Goal: Task Accomplishment & Management: Complete application form

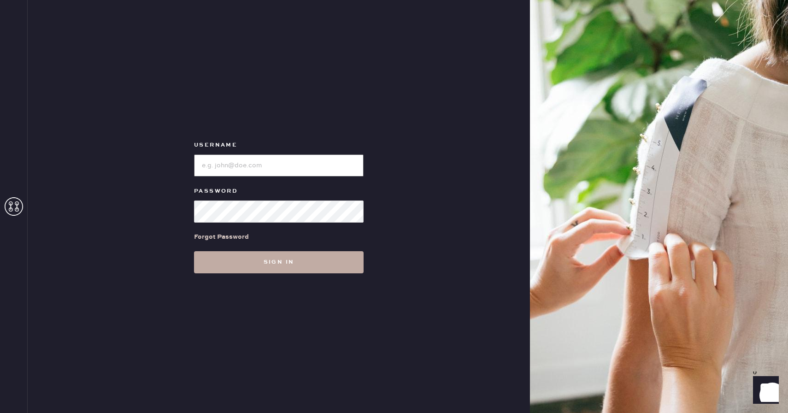
type input "Reformationboston"
click at [277, 263] on button "Sign in" at bounding box center [279, 262] width 170 height 22
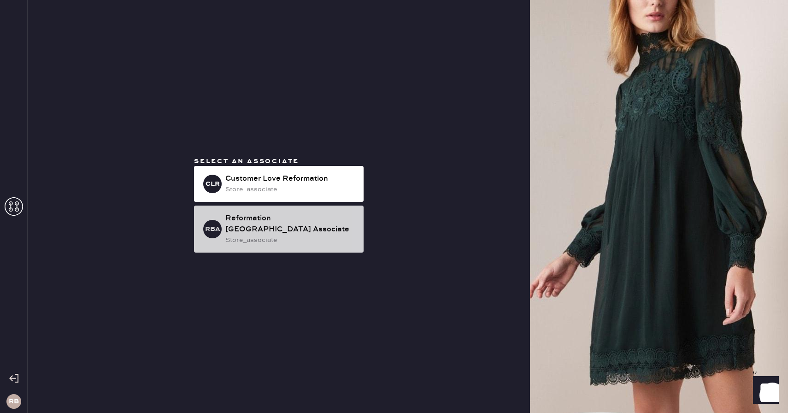
click at [277, 226] on div "Reformation [GEOGRAPHIC_DATA] Associate" at bounding box center [290, 224] width 131 height 22
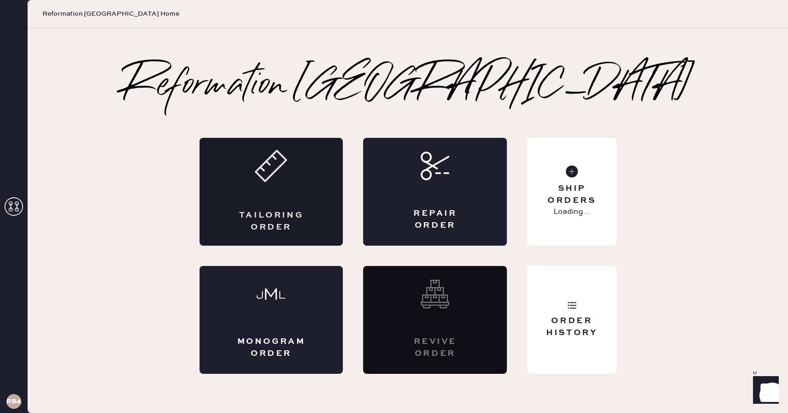
click at [271, 196] on div "Tailoring Order" at bounding box center [271, 192] width 144 height 108
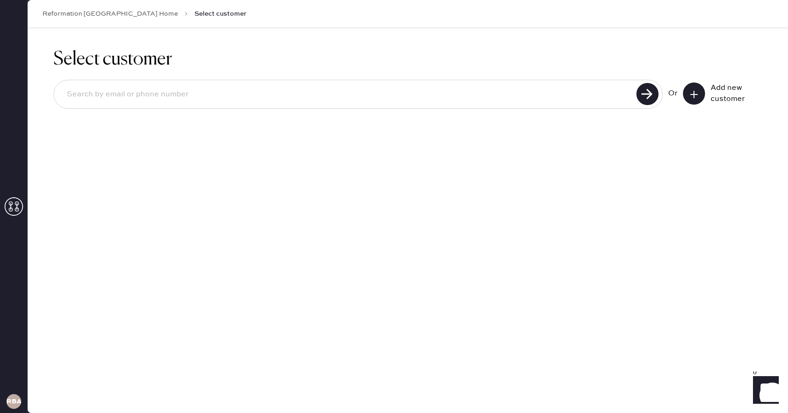
click at [700, 90] on button at bounding box center [694, 93] width 22 height 22
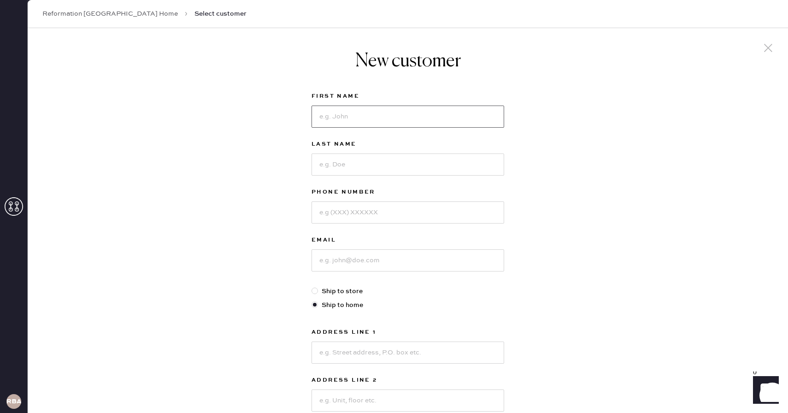
click at [367, 120] on input at bounding box center [407, 116] width 193 height 22
click at [358, 122] on input at bounding box center [407, 116] width 193 height 22
type input "Lily"
type input "[PERSON_NAME]"
type input "3475104087"
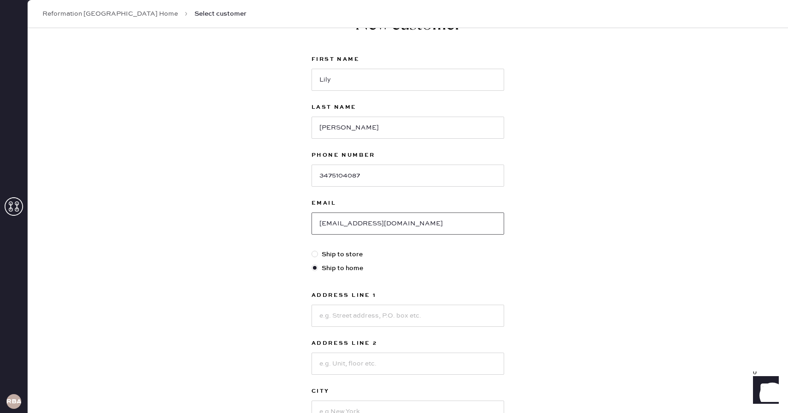
scroll to position [37, 0]
type input "[EMAIL_ADDRESS][DOMAIN_NAME]"
click at [342, 312] on input at bounding box center [407, 315] width 193 height 22
type input "[STREET_ADDRESS]"
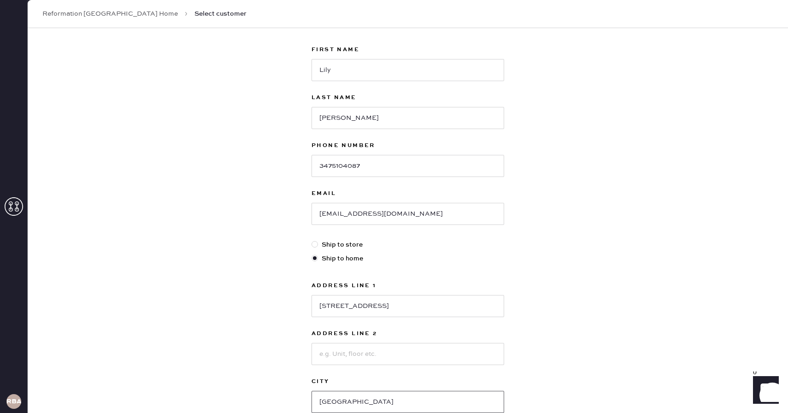
type input "[GEOGRAPHIC_DATA]"
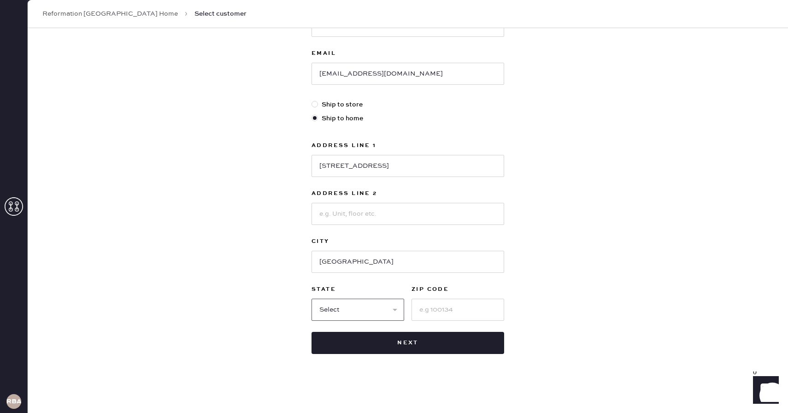
select select "MA"
type input "02139"
click at [539, 304] on div "New customer First Name [PERSON_NAME] Last Name [PERSON_NAME] Phone Number [PHO…" at bounding box center [408, 127] width 760 height 571
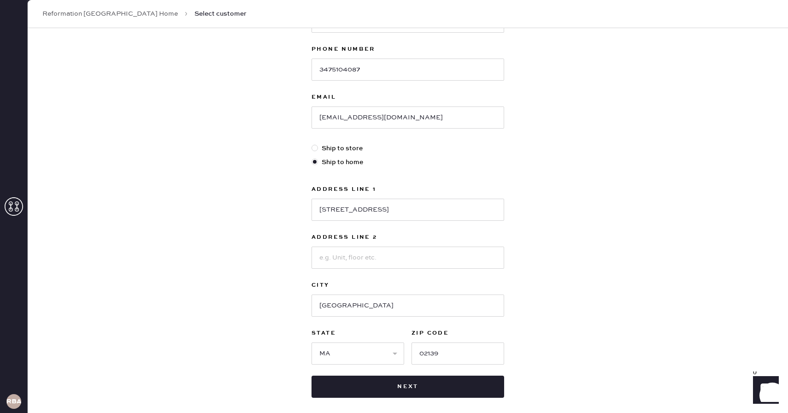
scroll to position [156, 0]
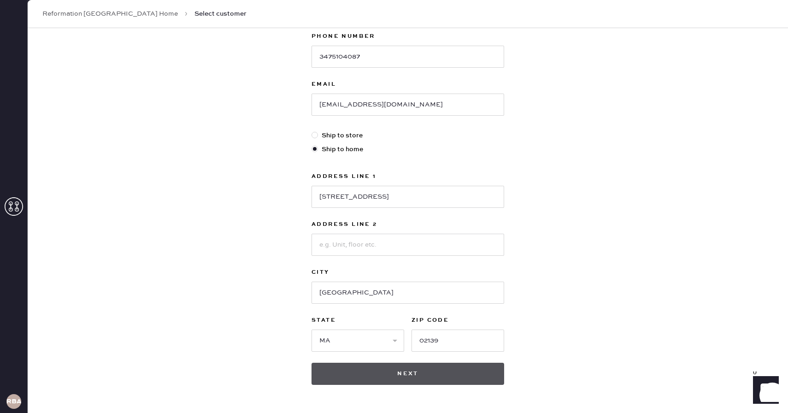
click at [458, 370] on button "Next" at bounding box center [407, 374] width 193 height 22
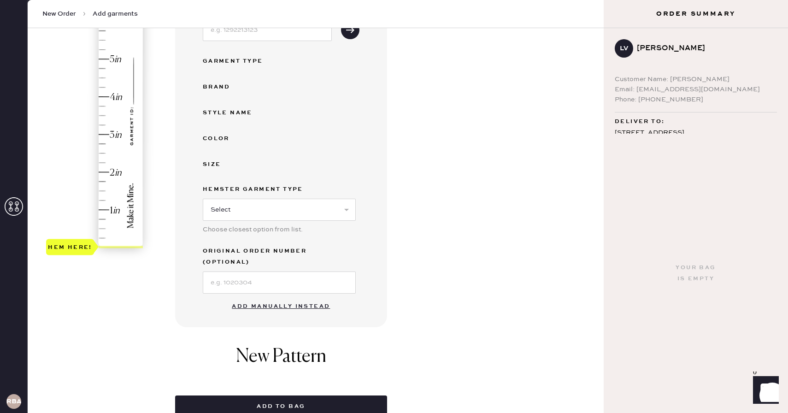
scroll to position [153, 0]
click at [272, 297] on button "Add manually instead" at bounding box center [280, 306] width 109 height 18
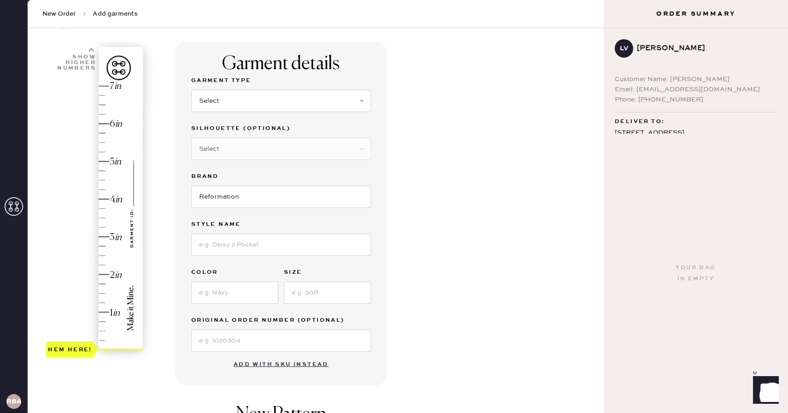
scroll to position [0, 0]
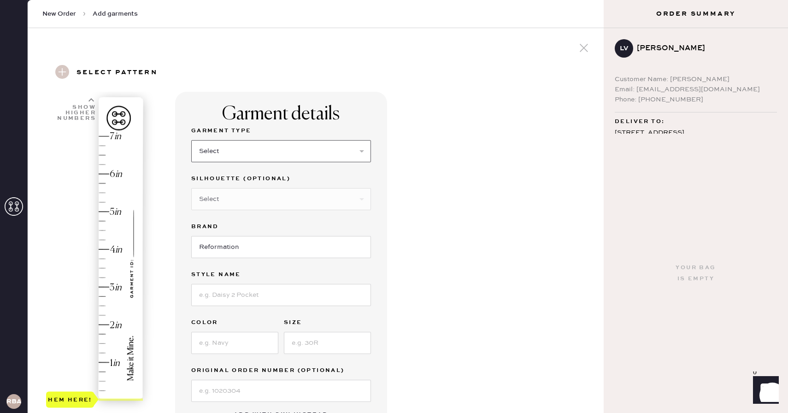
click at [242, 155] on select "Select Basic Skirt Jeans Leggings Pants Shorts Basic Sleeved Dress Basic Sleeve…" at bounding box center [281, 151] width 180 height 22
select select "6"
click at [191, 140] on select "Select Basic Skirt Jeans Leggings Pants Shorts Basic Sleeved Dress Basic Sleeve…" at bounding box center [281, 151] width 180 height 22
click at [250, 205] on select "Select Maxi Dress Midi Dress Mini Dress Other" at bounding box center [281, 199] width 180 height 22
select select "39"
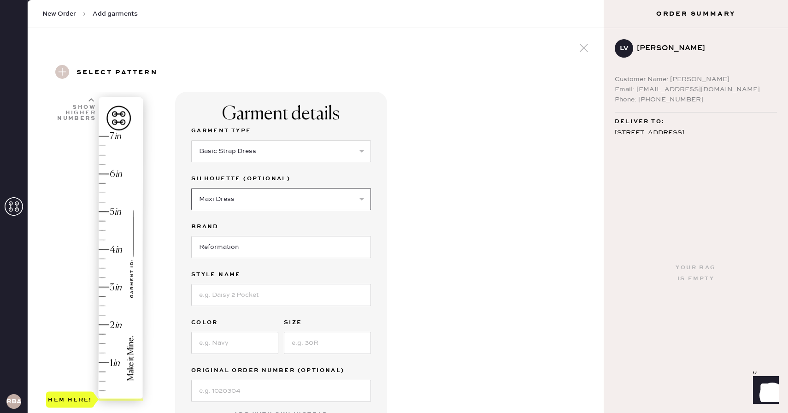
click at [191, 188] on select "Select Maxi Dress Midi Dress Mini Dress Other" at bounding box center [281, 199] width 180 height 22
click at [228, 292] on input at bounding box center [281, 295] width 180 height 22
type input "Diara Dress"
click at [225, 345] on input at bounding box center [234, 343] width 87 height 22
type input "Sunkissed"
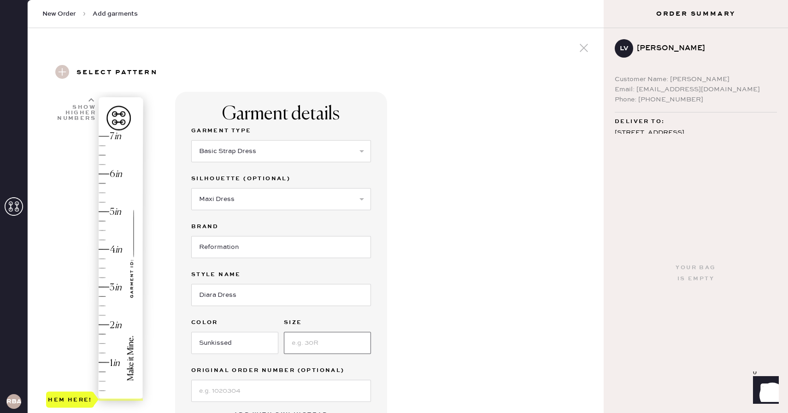
click at [337, 339] on input at bounding box center [327, 343] width 87 height 22
type input "2"
type input "7"
click at [103, 134] on div "Hem here!" at bounding box center [95, 268] width 98 height 272
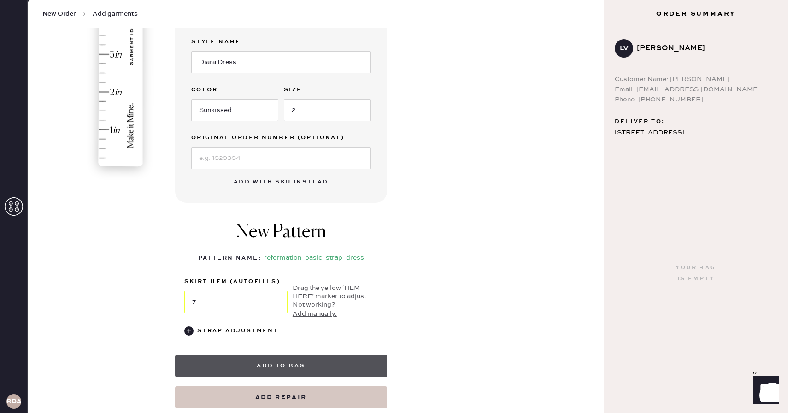
scroll to position [240, 0]
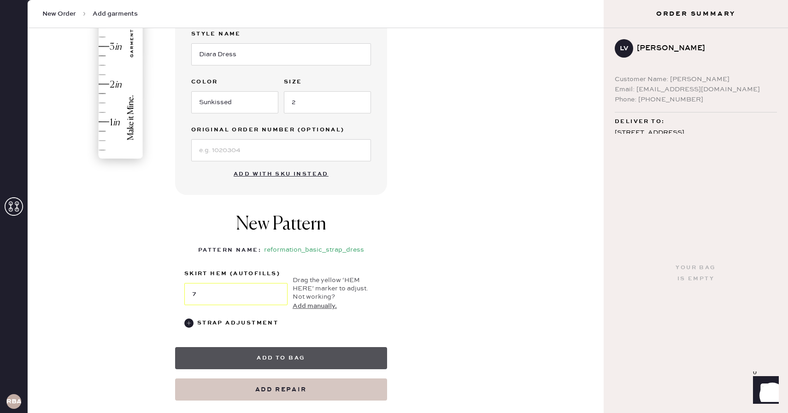
click at [264, 363] on button "Add to bag" at bounding box center [281, 358] width 212 height 22
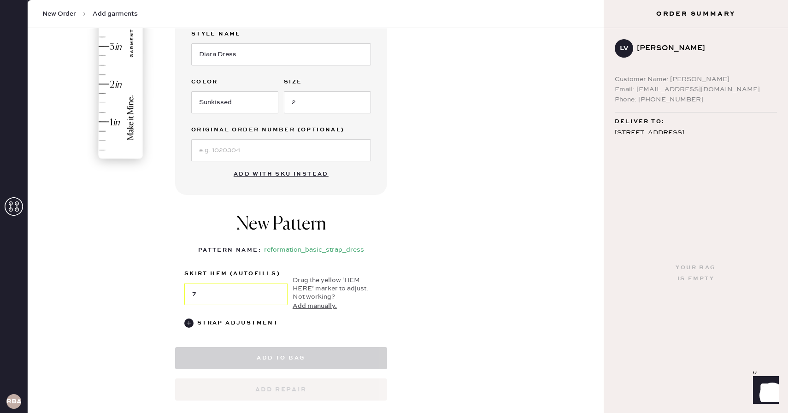
select select "6"
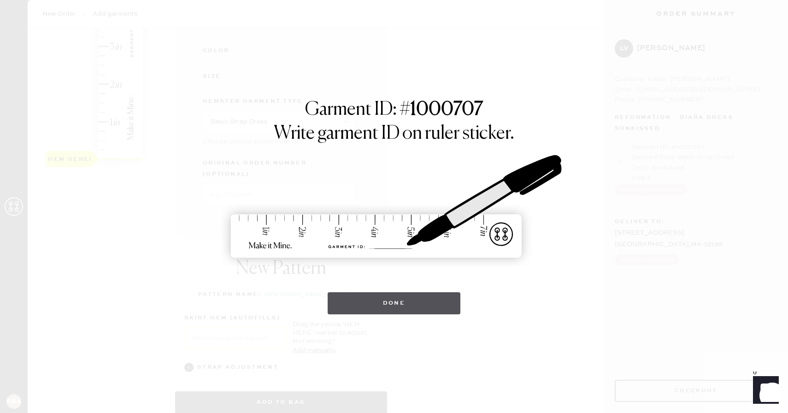
click at [409, 304] on button "Done" at bounding box center [394, 303] width 133 height 22
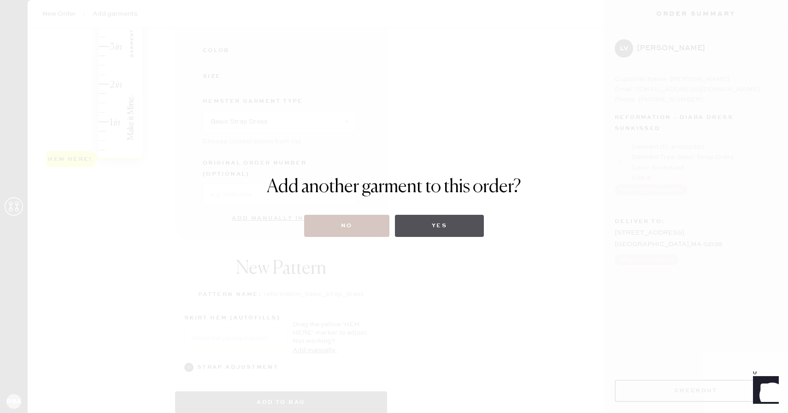
click at [443, 218] on button "Yes" at bounding box center [439, 226] width 89 height 22
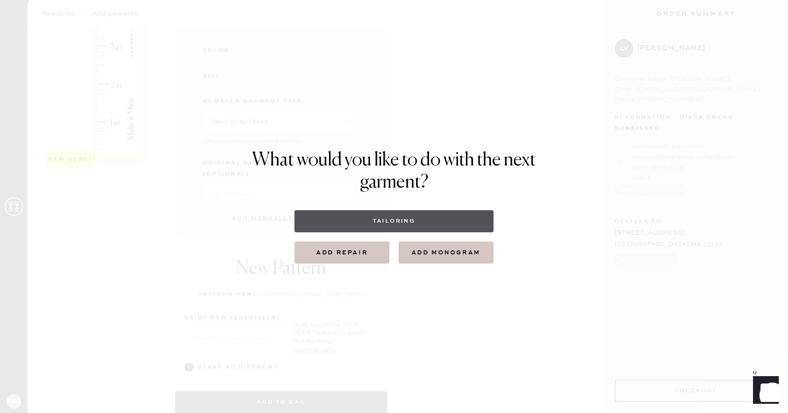
click at [408, 221] on button "Tailoring" at bounding box center [393, 221] width 199 height 22
select select
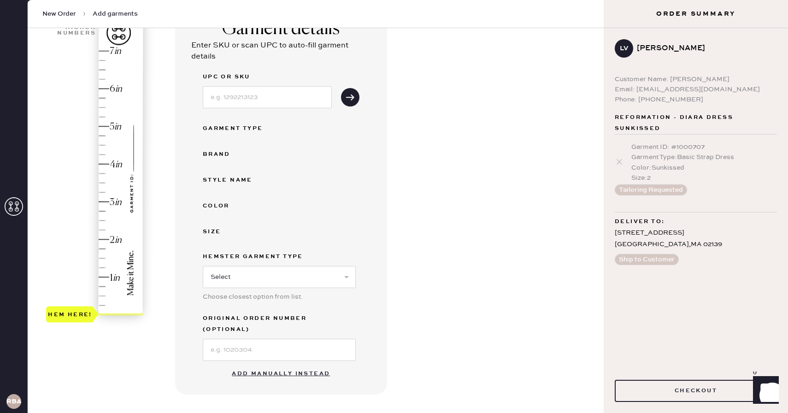
scroll to position [93, 0]
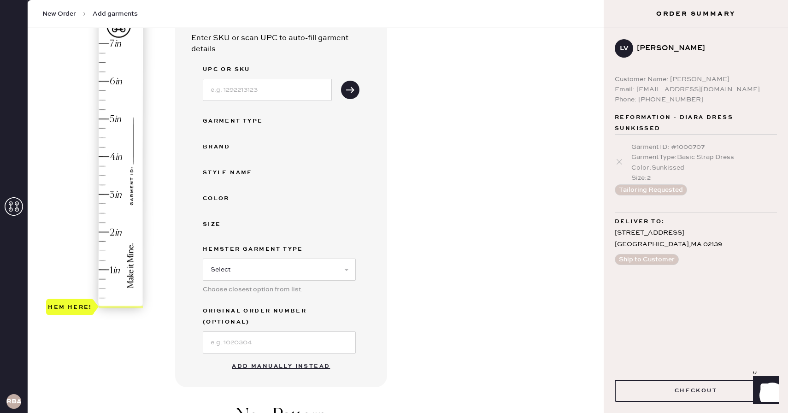
click at [259, 357] on button "Add manually instead" at bounding box center [280, 366] width 109 height 18
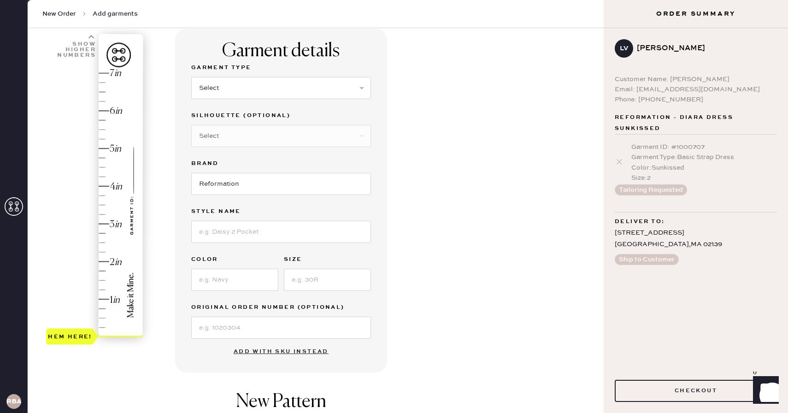
scroll to position [54, 0]
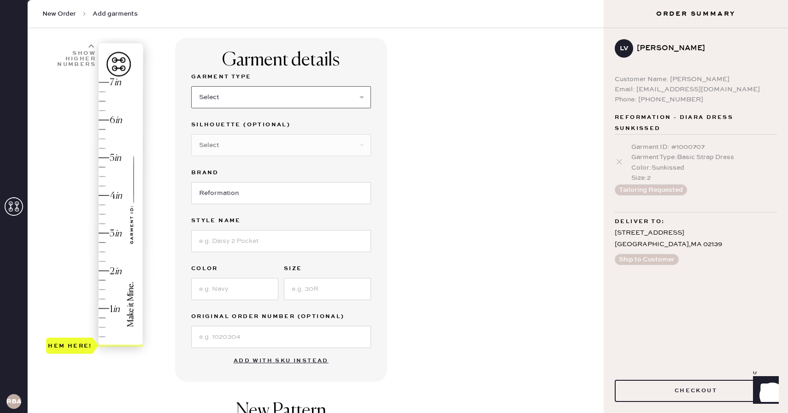
click at [266, 102] on select "Select Basic Skirt Jeans Leggings Pants Shorts Basic Sleeved Dress Basic Sleeve…" at bounding box center [281, 97] width 180 height 22
select select "6"
click at [191, 86] on select "Select Basic Skirt Jeans Leggings Pants Shorts Basic Sleeved Dress Basic Sleeve…" at bounding box center [281, 97] width 180 height 22
click at [241, 244] on input at bounding box center [281, 241] width 180 height 22
type input "[PERSON_NAME] Linen Dress"
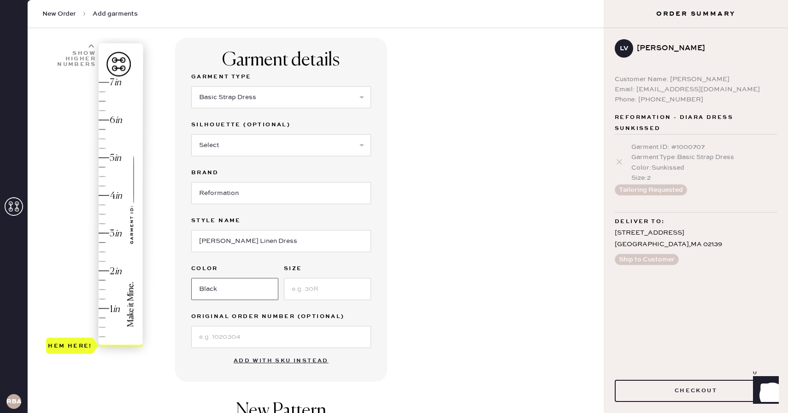
type input "Black"
type input "2"
click at [240, 351] on div "Garment Type Select Basic Skirt Jeans Leggings Pants Shorts Basic Sleeved Dress…" at bounding box center [281, 211] width 180 height 280
type input "5.5"
click at [108, 140] on div "Hem here!" at bounding box center [95, 214] width 98 height 272
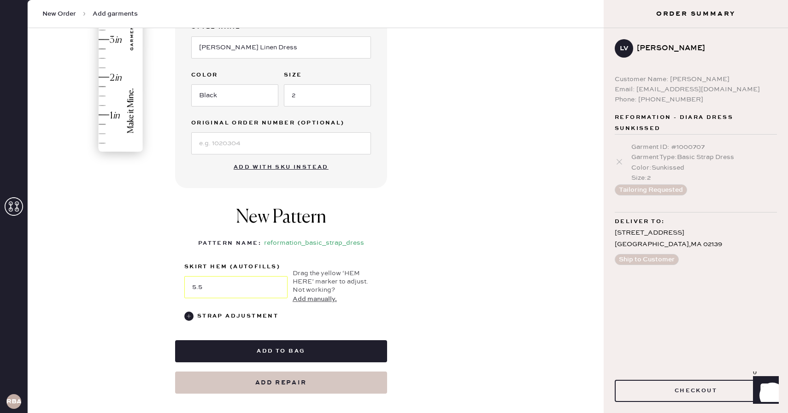
scroll to position [254, 0]
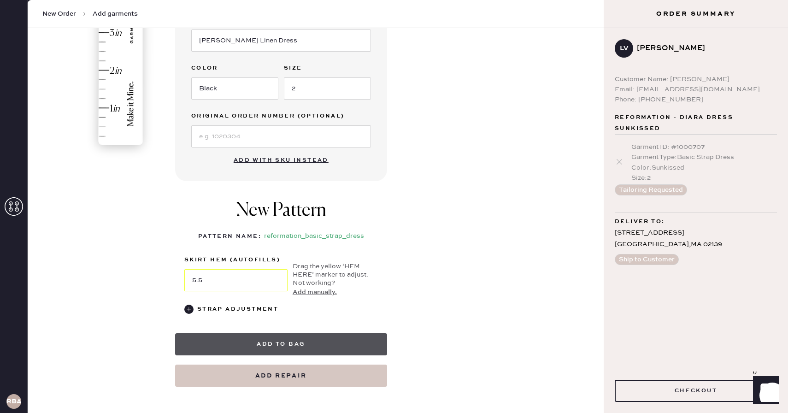
click at [304, 345] on button "Add to bag" at bounding box center [281, 344] width 212 height 22
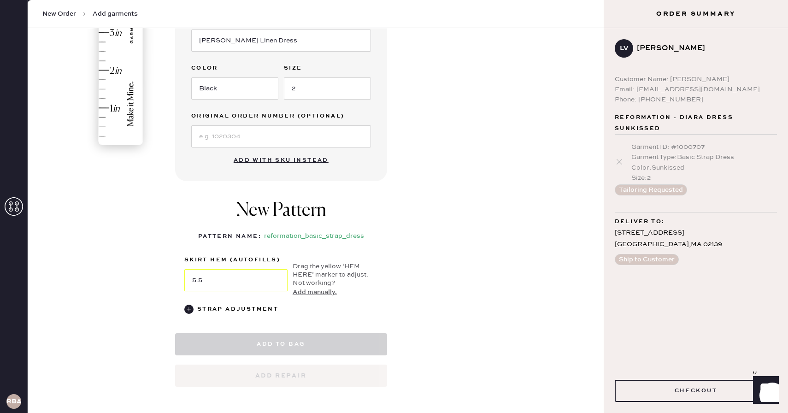
select select "6"
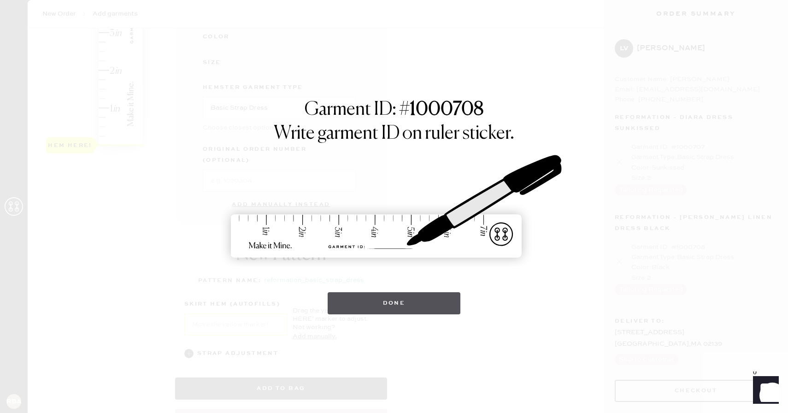
click at [398, 306] on button "Done" at bounding box center [394, 303] width 133 height 22
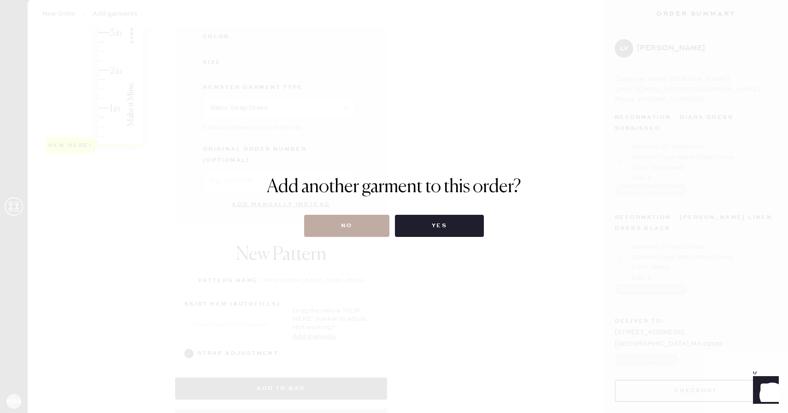
click at [346, 229] on button "No" at bounding box center [346, 226] width 85 height 22
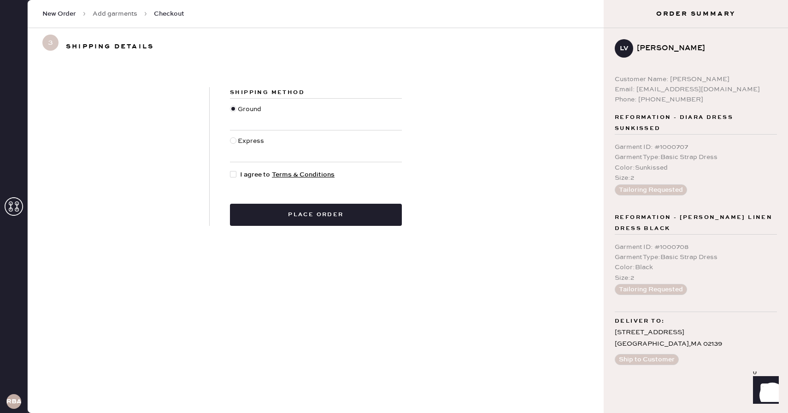
click at [233, 171] on div at bounding box center [233, 174] width 6 height 6
click at [230, 170] on input "I agree to Terms & Conditions" at bounding box center [230, 170] width 0 height 0
checkbox input "true"
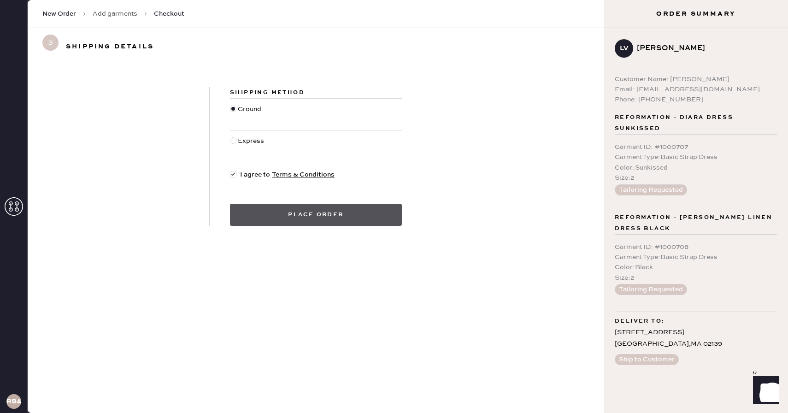
click at [327, 217] on button "Place order" at bounding box center [316, 215] width 172 height 22
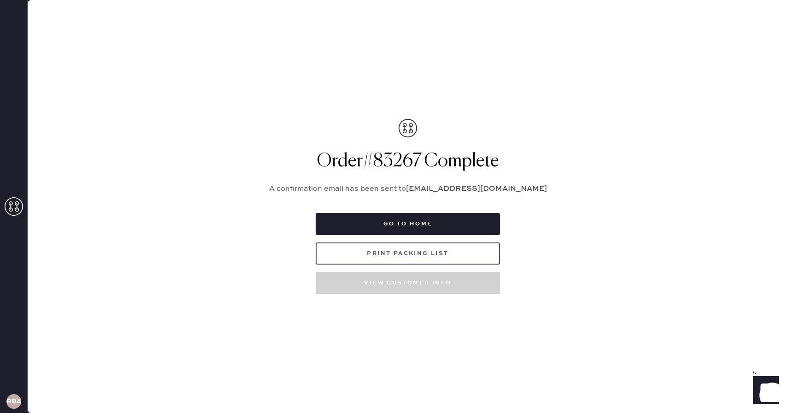
click at [415, 248] on button "Print Packing List" at bounding box center [408, 253] width 184 height 22
